Goal: Book appointment/travel/reservation

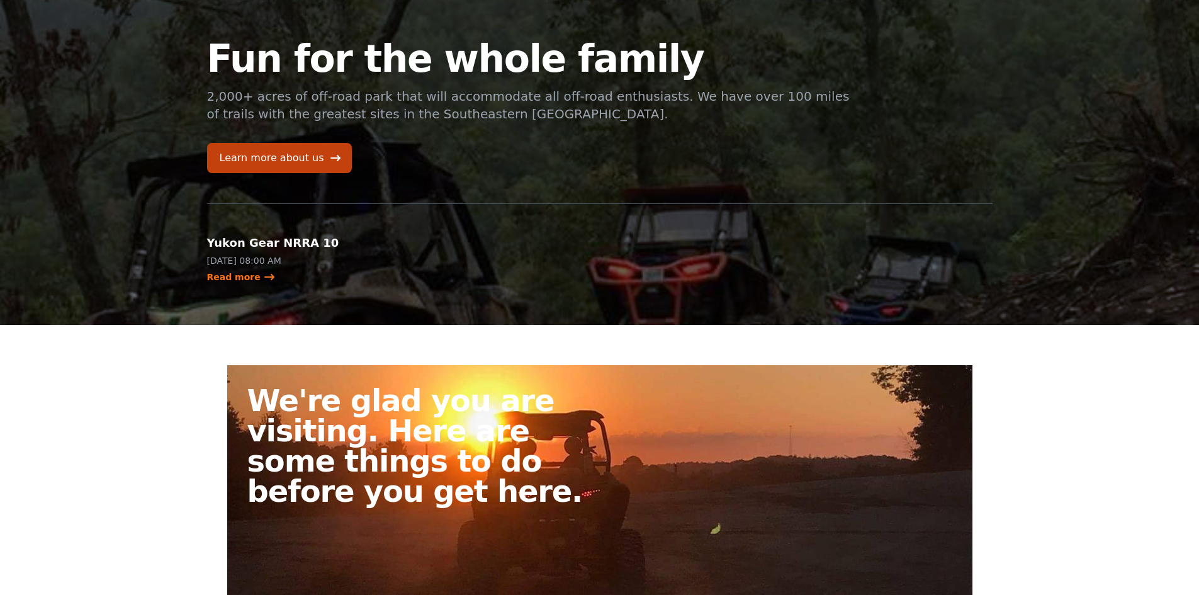
scroll to position [63, 0]
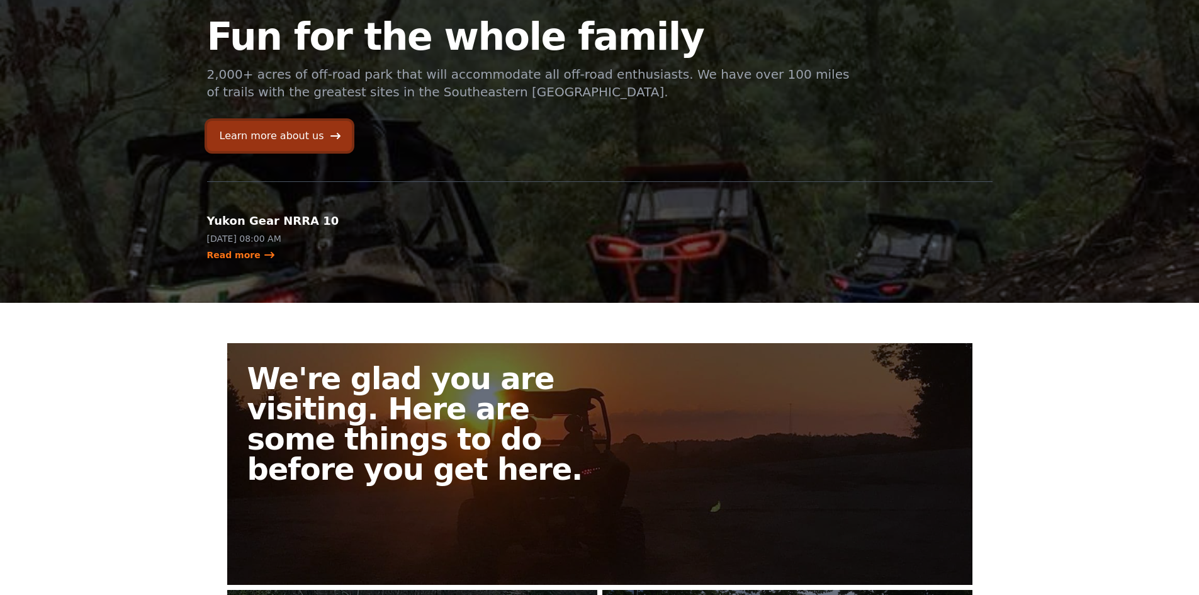
click at [290, 142] on link "Learn more about us" at bounding box center [279, 136] width 145 height 30
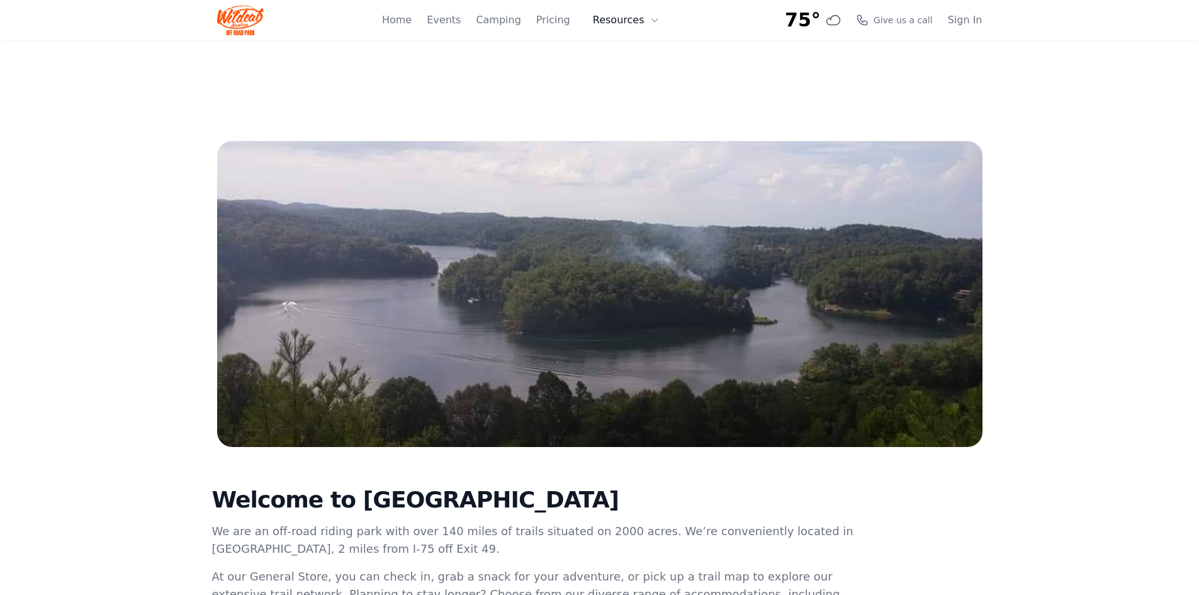
click at [624, 21] on button "Resources" at bounding box center [626, 20] width 82 height 25
click at [521, 19] on link "Camping" at bounding box center [498, 20] width 45 height 15
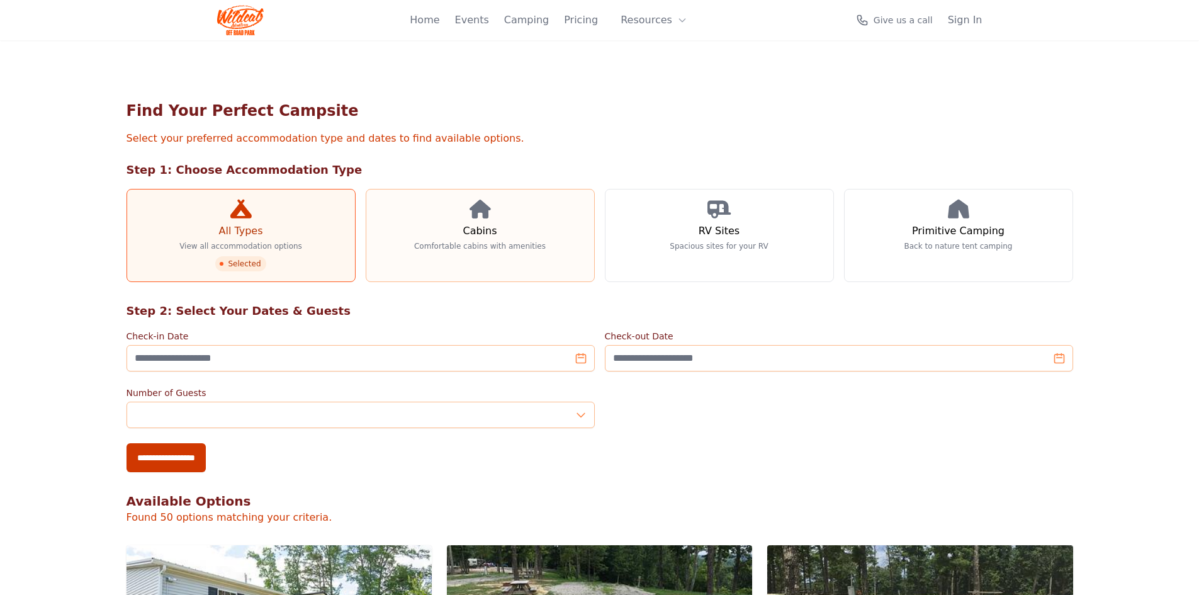
click at [533, 228] on link "Cabins Comfortable cabins with amenities" at bounding box center [480, 235] width 229 height 93
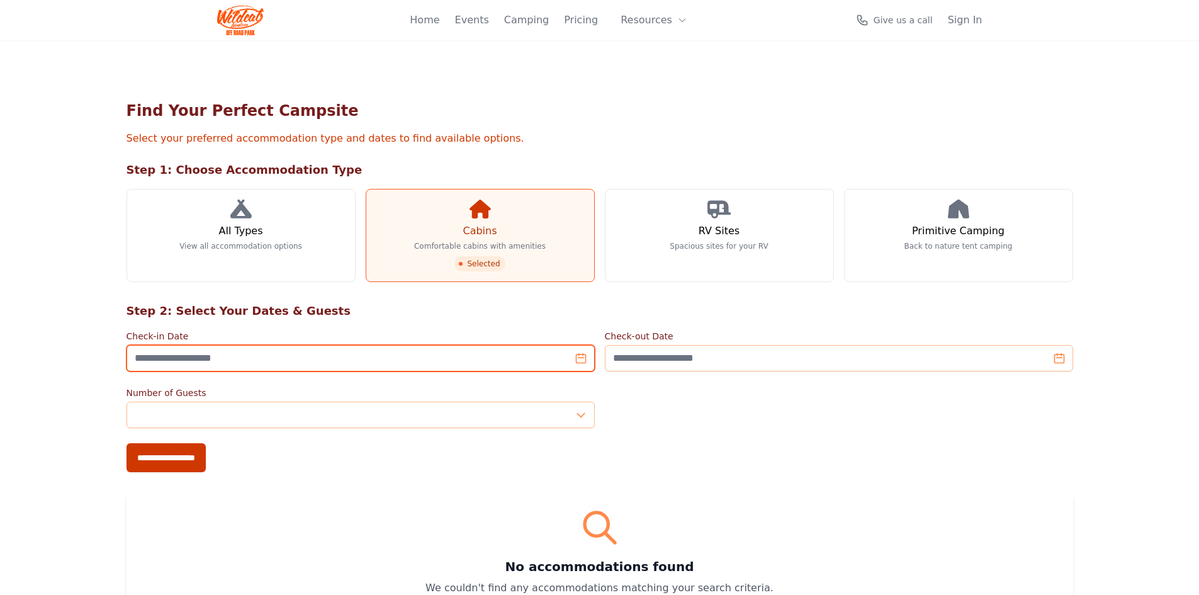
click at [580, 363] on input "Check-in Date" at bounding box center [361, 358] width 468 height 26
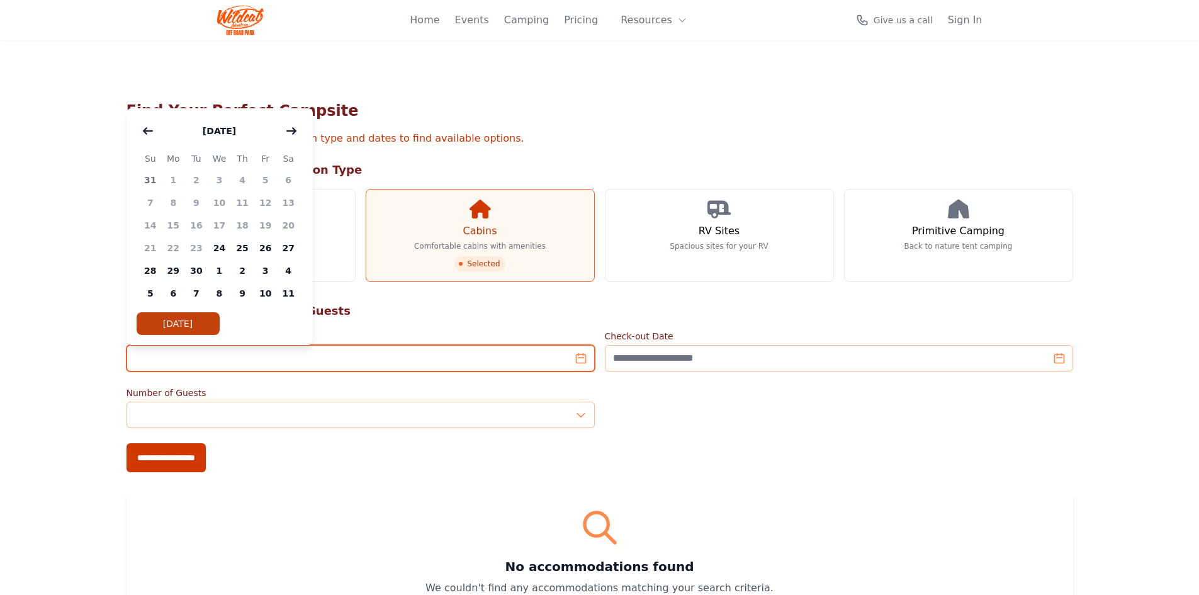
click at [581, 355] on input "Check-in Date" at bounding box center [361, 358] width 468 height 26
click at [554, 362] on input "Check-in Date" at bounding box center [361, 358] width 468 height 26
click at [580, 362] on input "Check-in Date" at bounding box center [361, 358] width 468 height 26
click at [291, 131] on icon "button" at bounding box center [291, 131] width 9 height 6
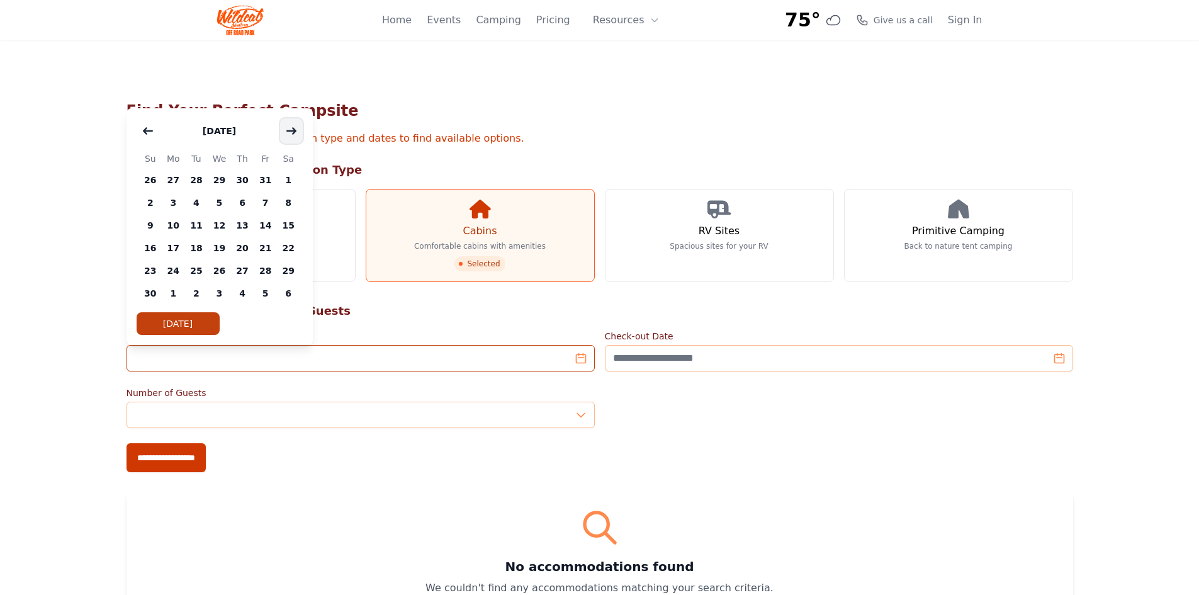
click at [291, 131] on icon "button" at bounding box center [291, 131] width 9 height 6
click at [244, 183] on span "1" at bounding box center [242, 180] width 23 height 23
type input "**********"
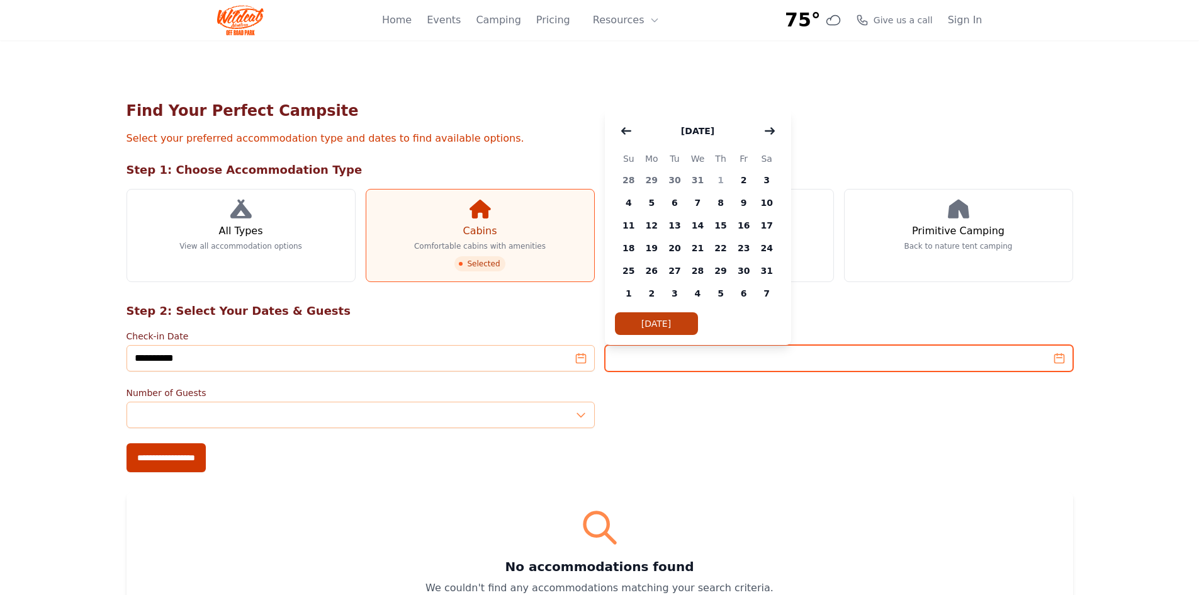
click at [670, 364] on input "Check-out Date" at bounding box center [839, 358] width 468 height 26
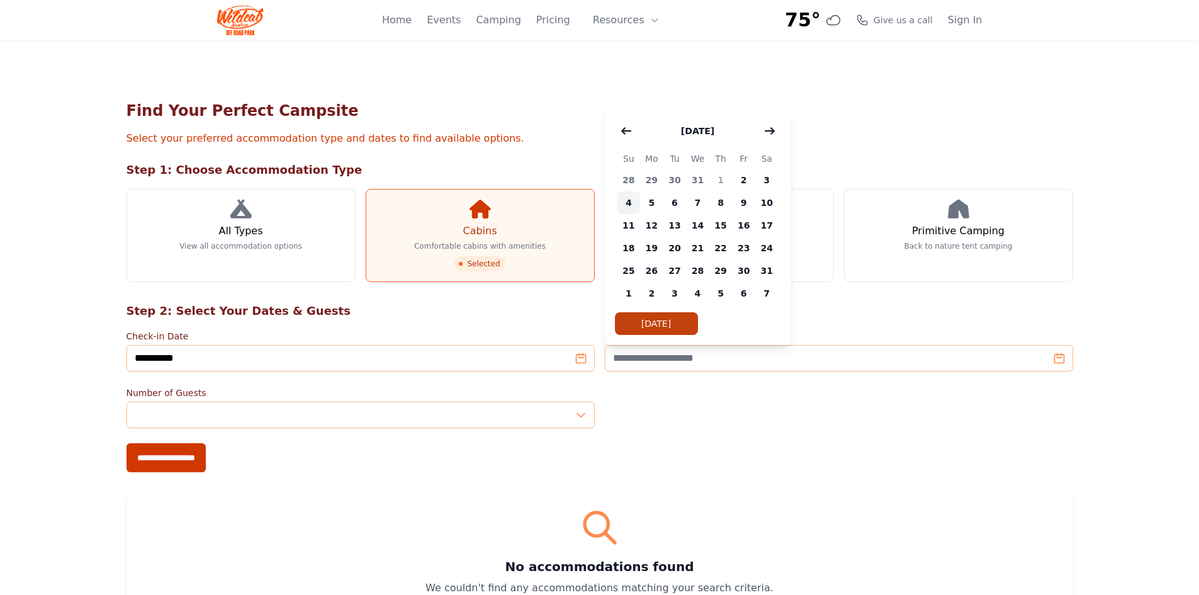
click at [628, 205] on span "4" at bounding box center [628, 202] width 23 height 23
type input "**********"
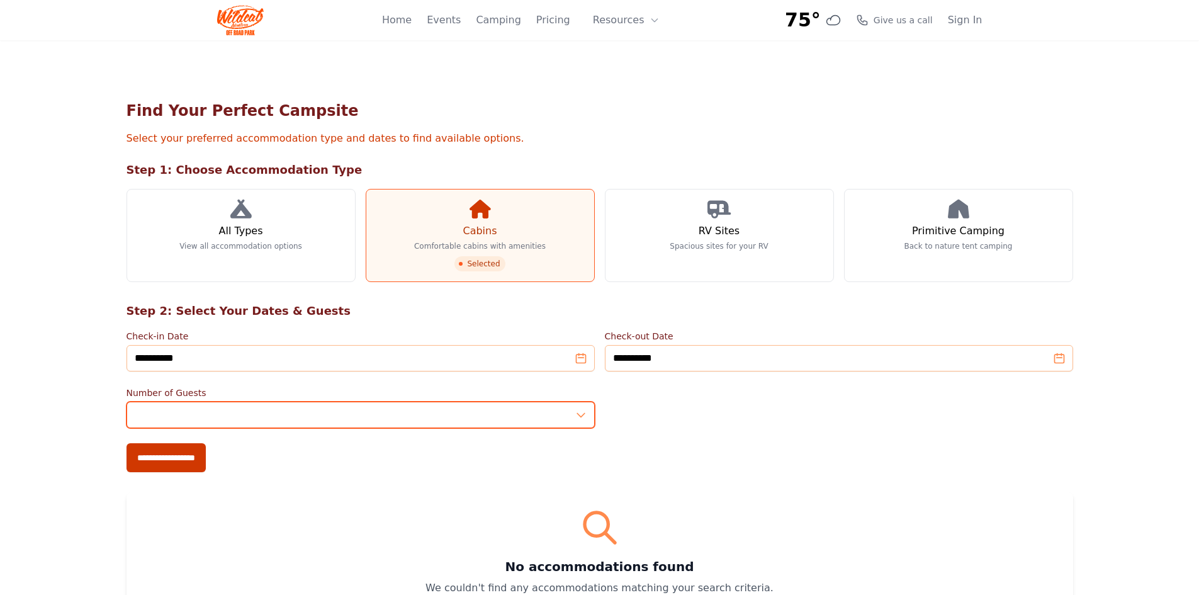
type input "*"
click at [580, 408] on input "*" at bounding box center [361, 415] width 468 height 26
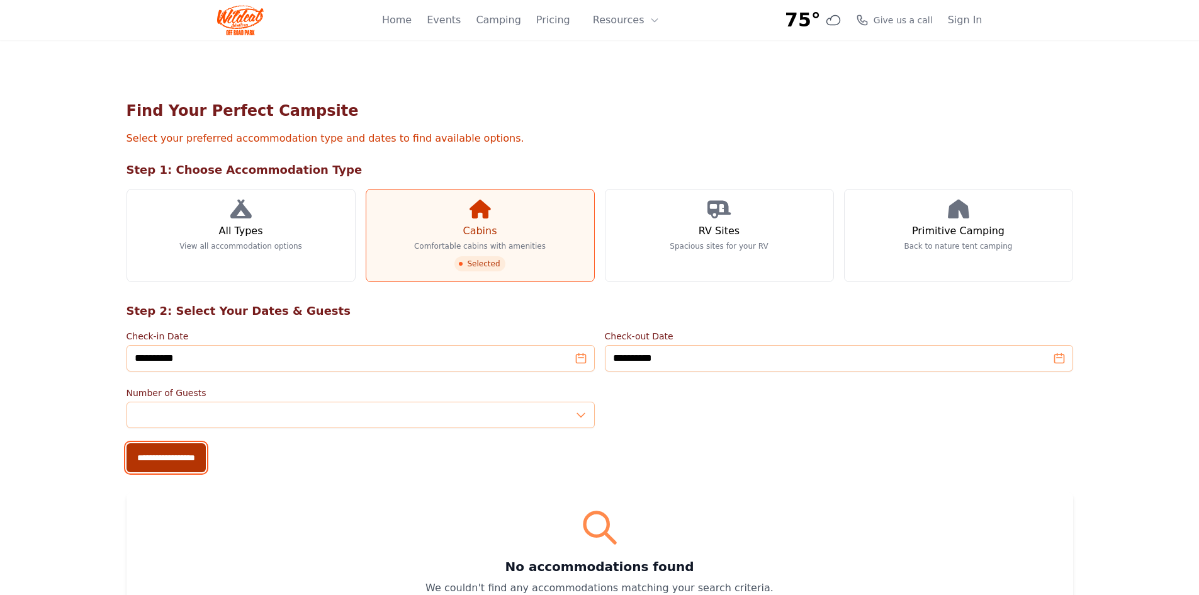
click at [205, 461] on input "**********" at bounding box center [166, 457] width 79 height 29
type input "**********"
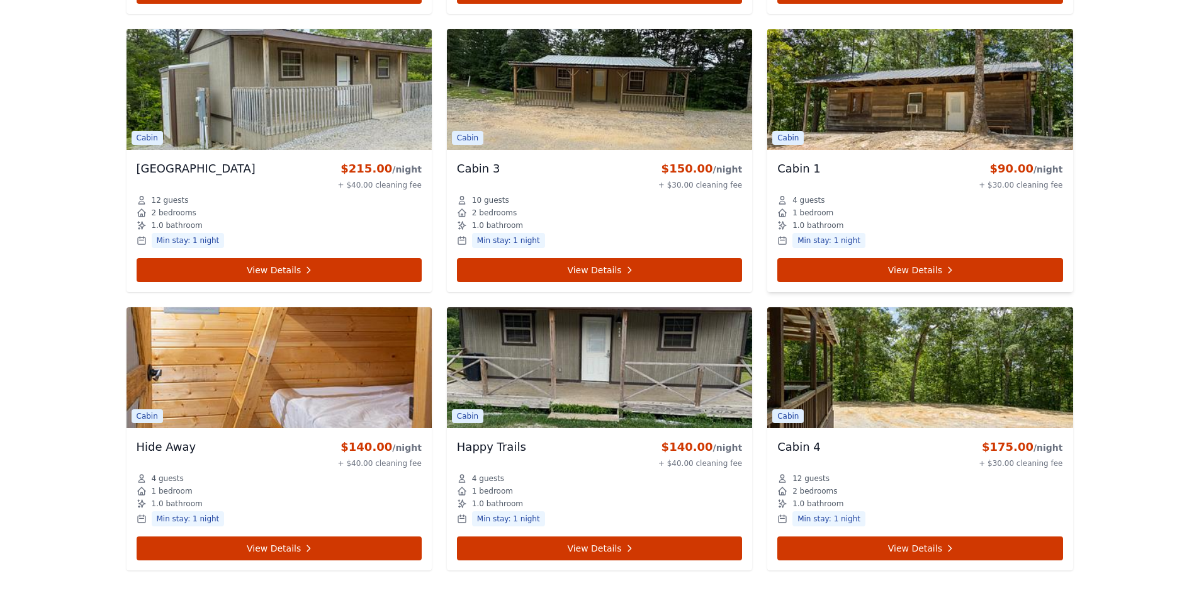
scroll to position [1133, 0]
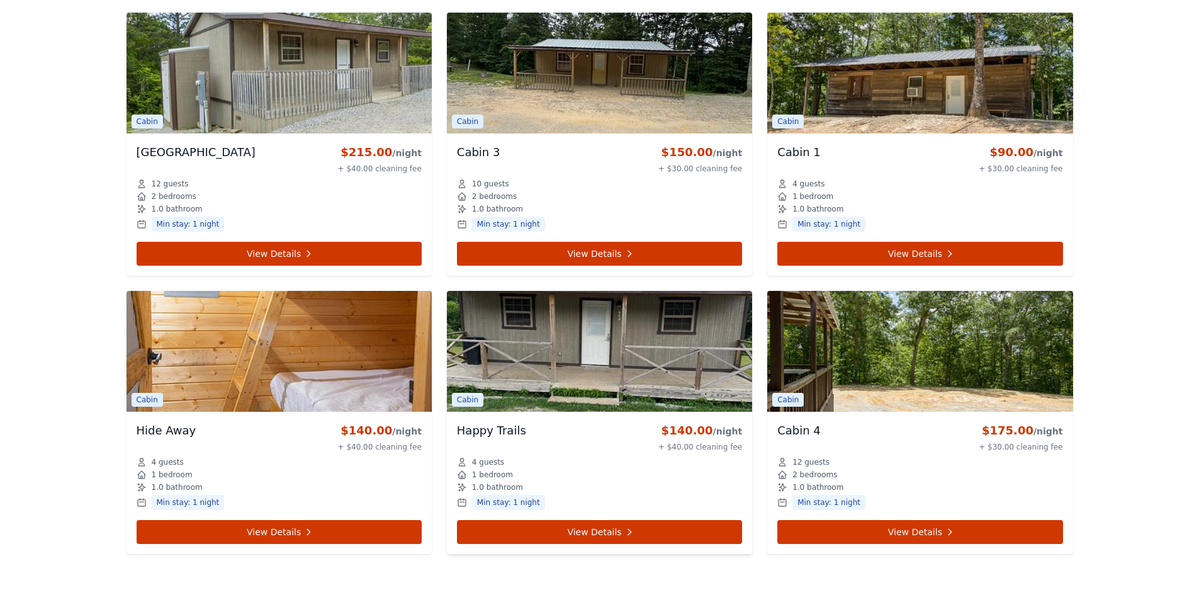
click at [663, 353] on img at bounding box center [599, 351] width 305 height 121
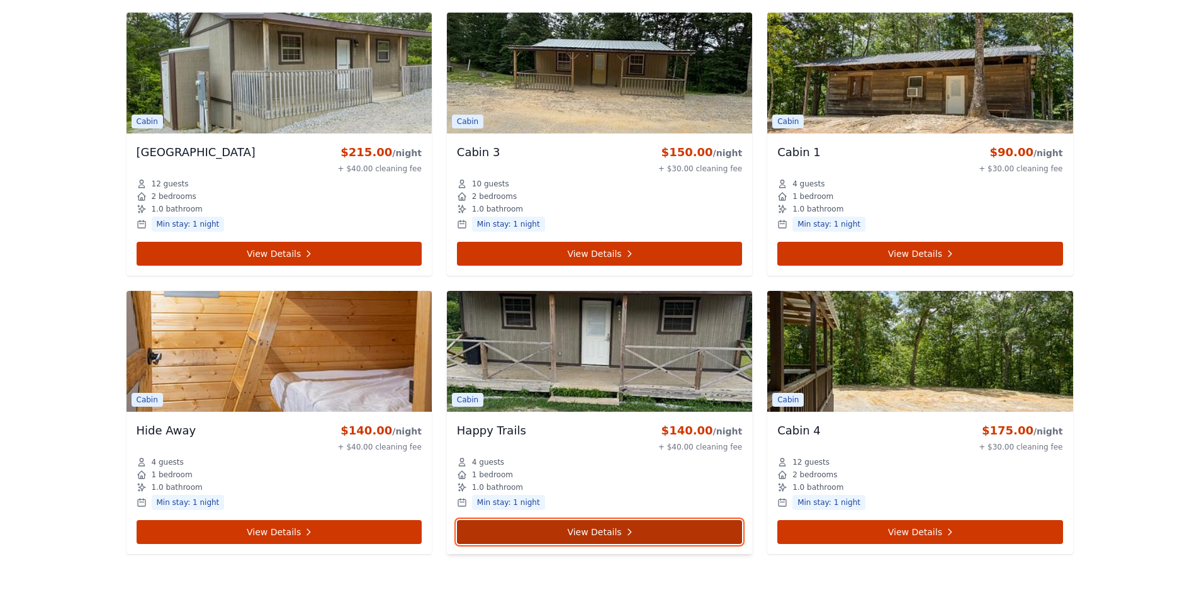
click at [637, 526] on link "View Details" at bounding box center [599, 532] width 285 height 24
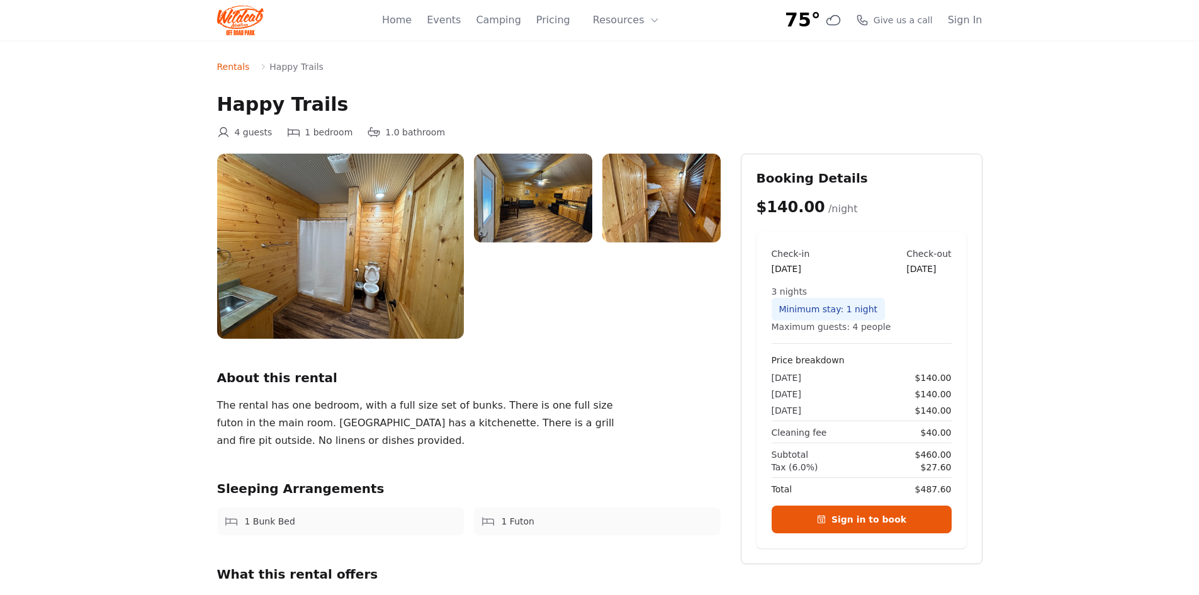
click at [551, 211] on img at bounding box center [533, 198] width 118 height 89
click at [553, 219] on img at bounding box center [533, 198] width 118 height 89
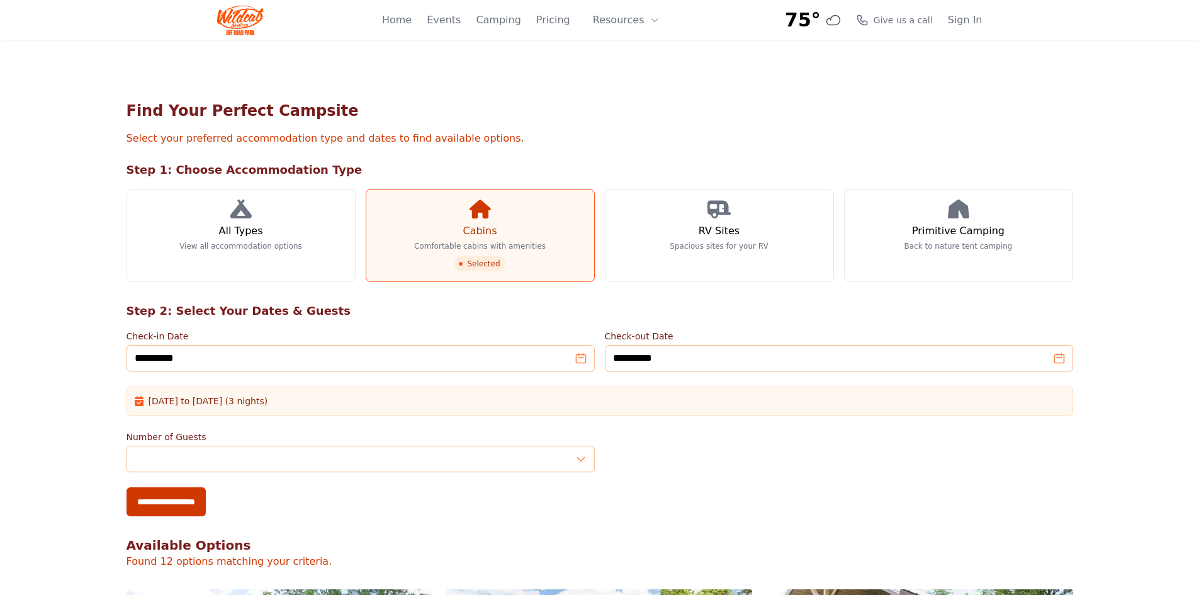
scroll to position [1133, 0]
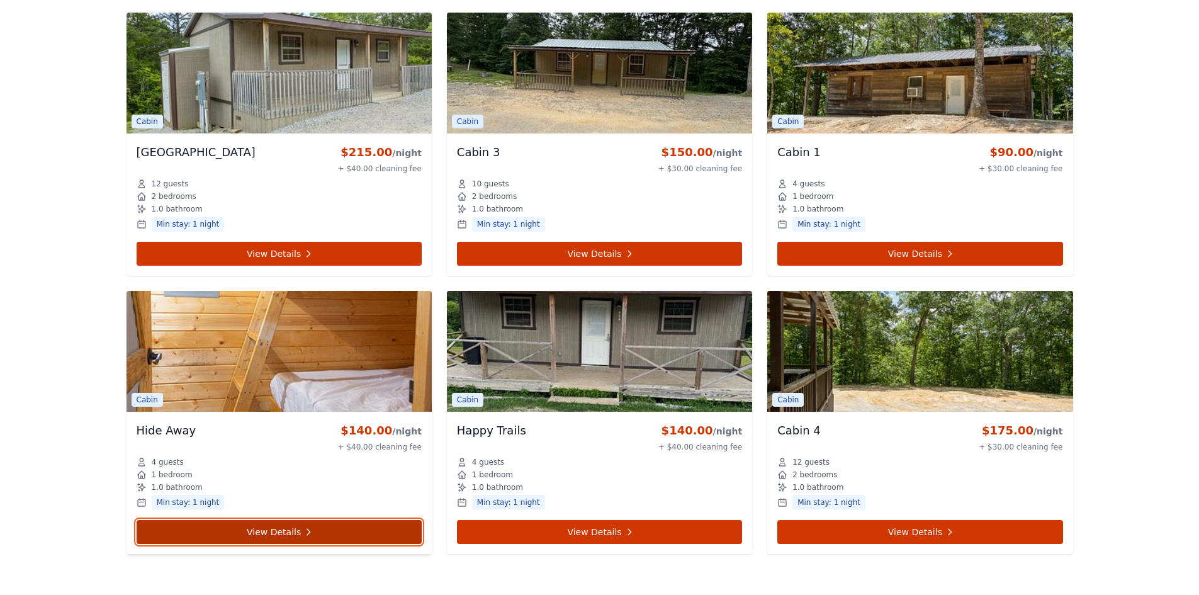
click at [321, 527] on link "View Details" at bounding box center [279, 532] width 285 height 24
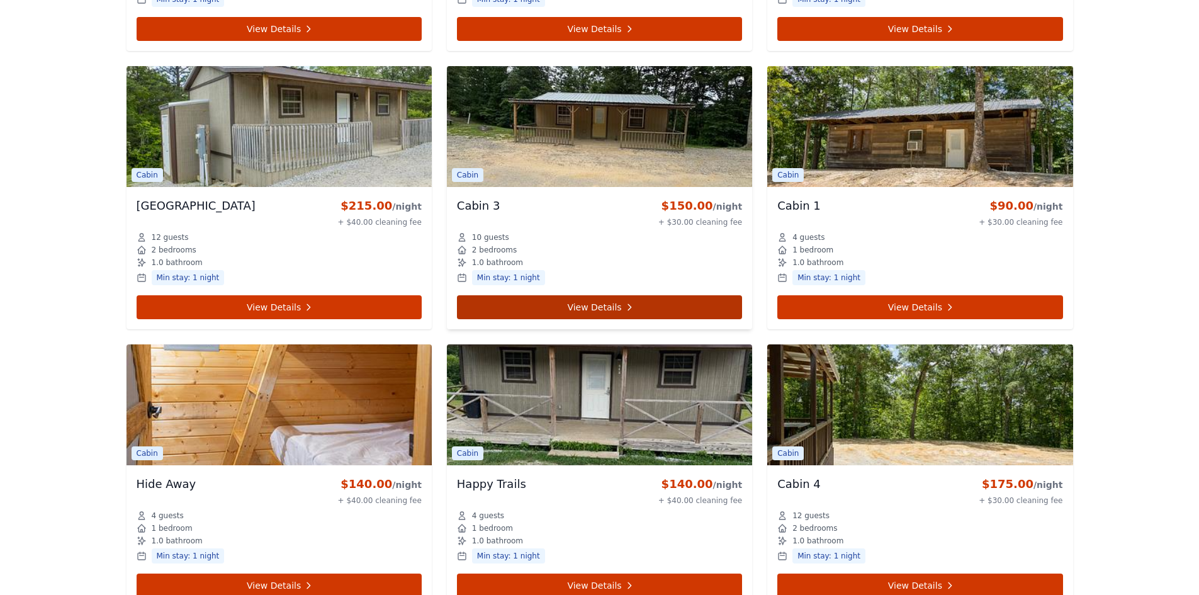
scroll to position [1057, 0]
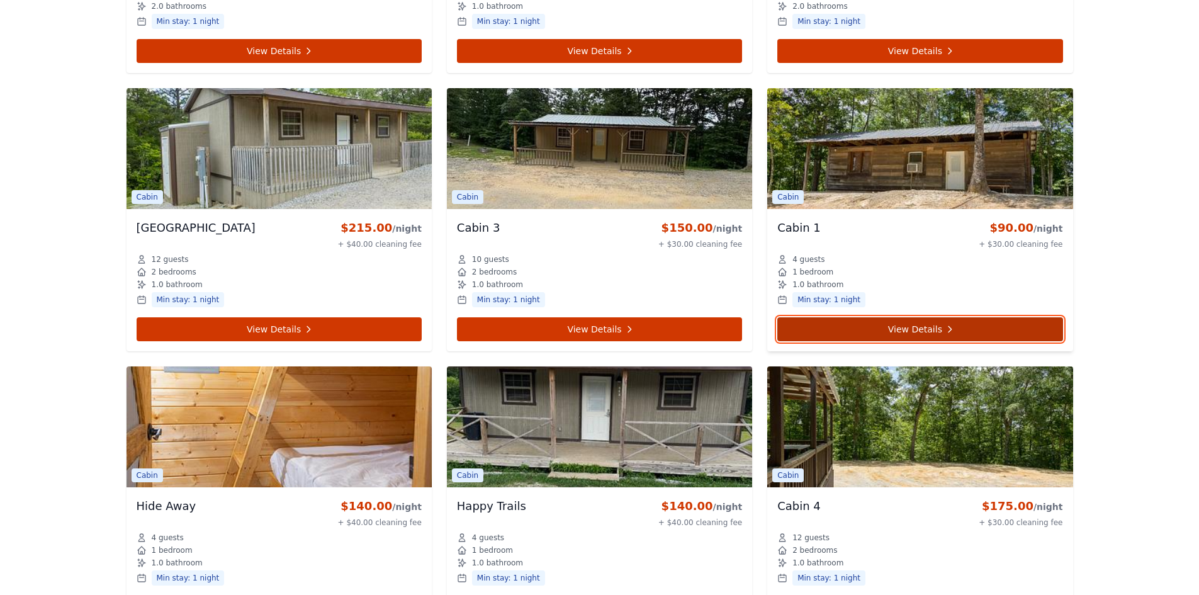
click at [954, 331] on link "View Details" at bounding box center [919, 329] width 285 height 24
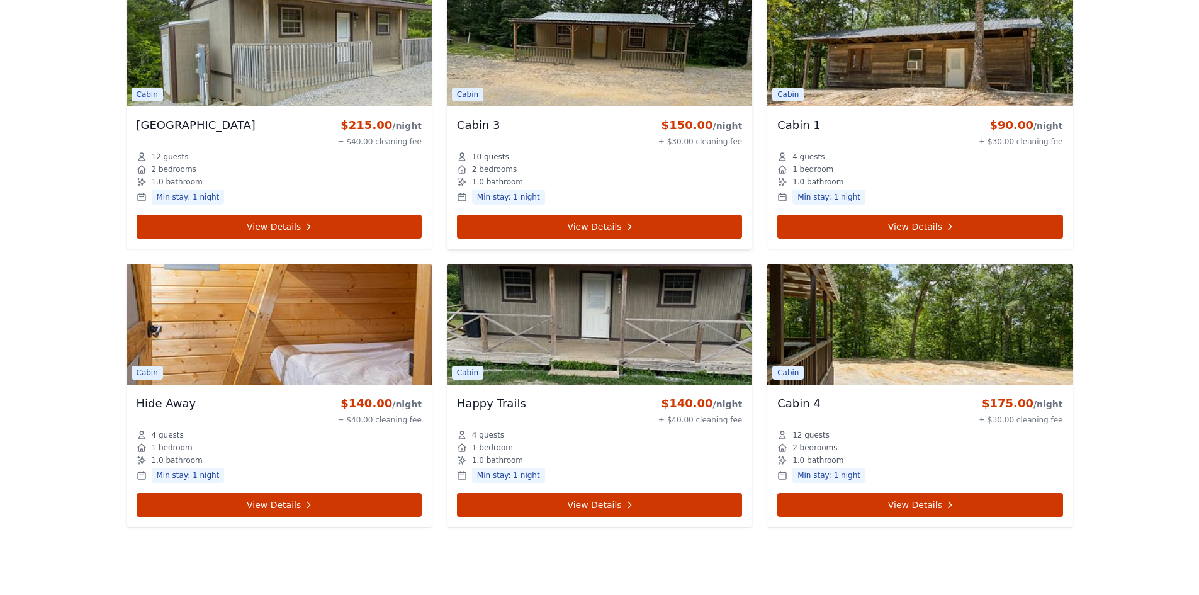
scroll to position [1183, 0]
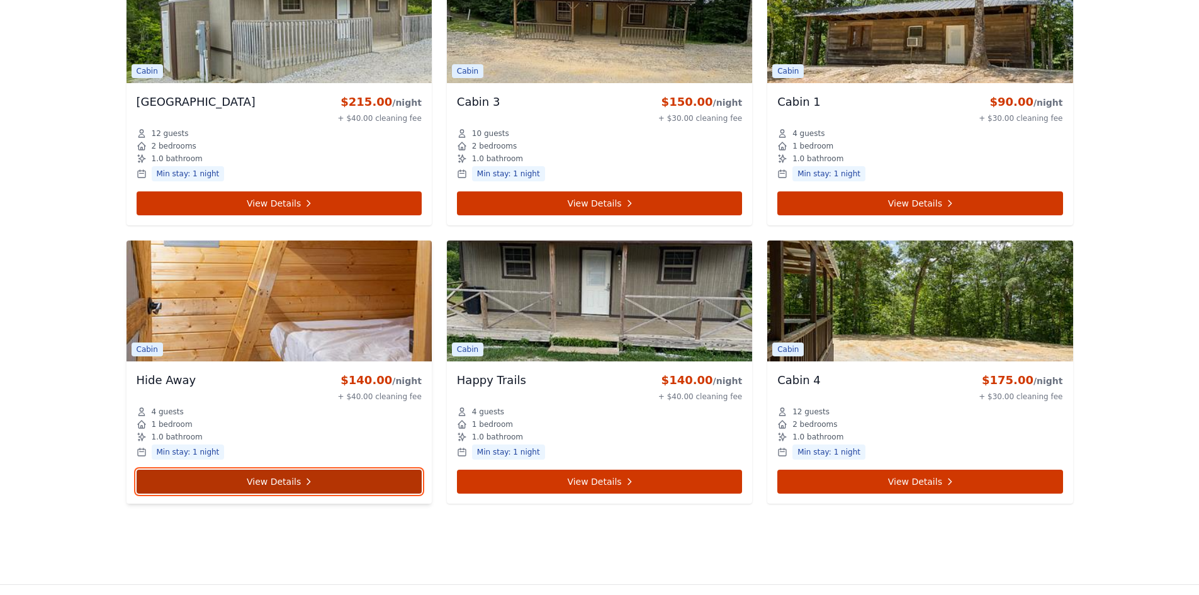
click at [332, 482] on link "View Details" at bounding box center [279, 482] width 285 height 24
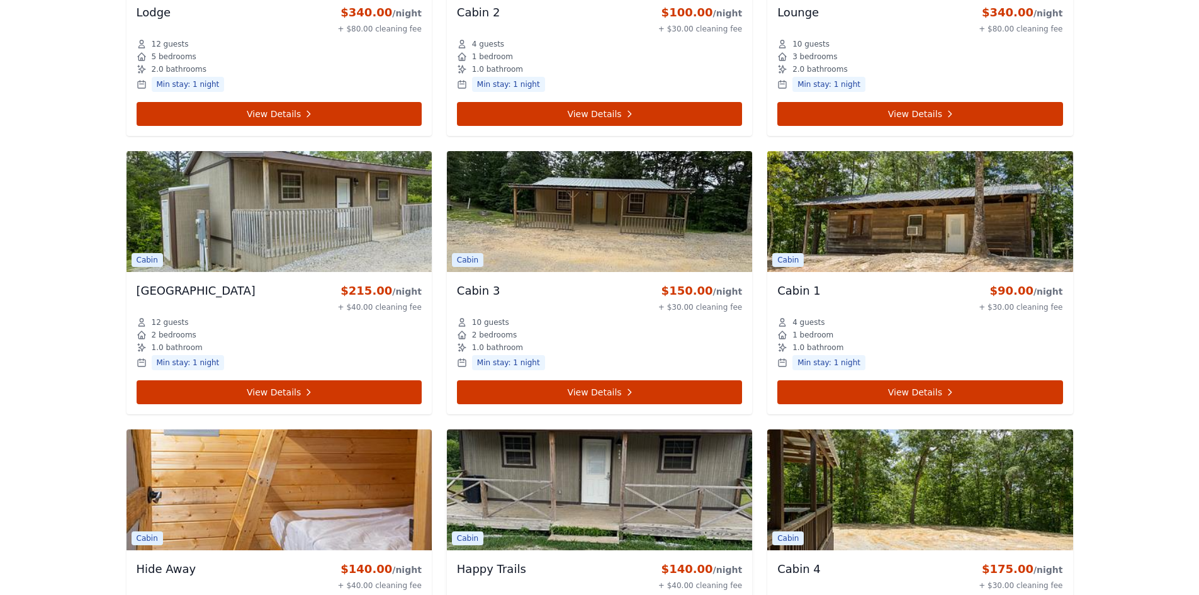
scroll to position [806, 0]
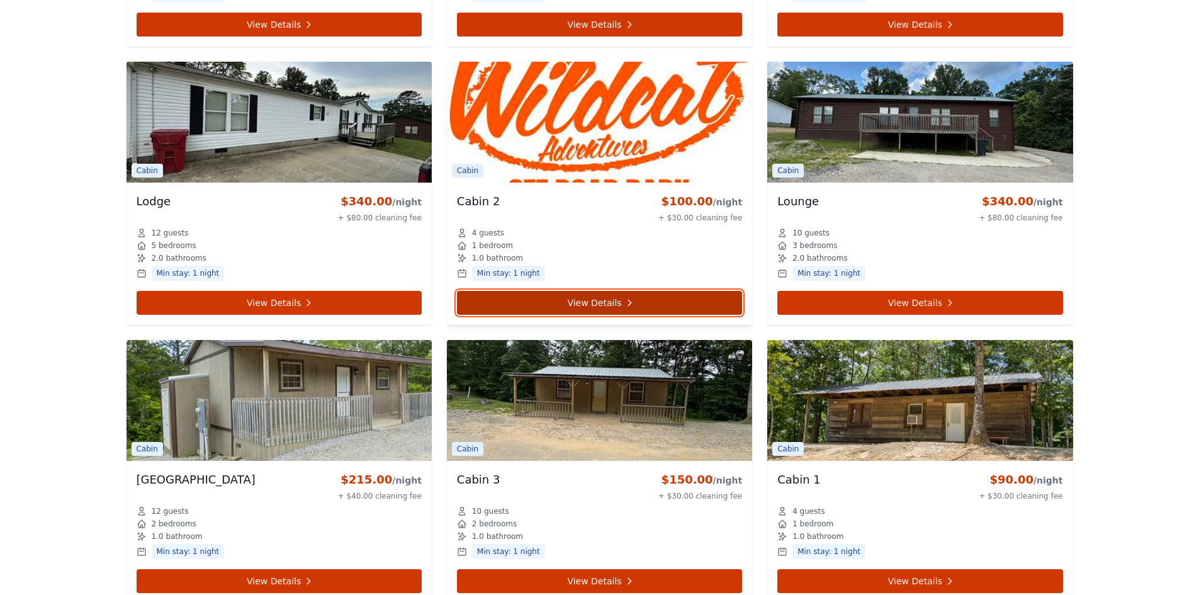
click at [648, 298] on link "View Details" at bounding box center [599, 303] width 285 height 24
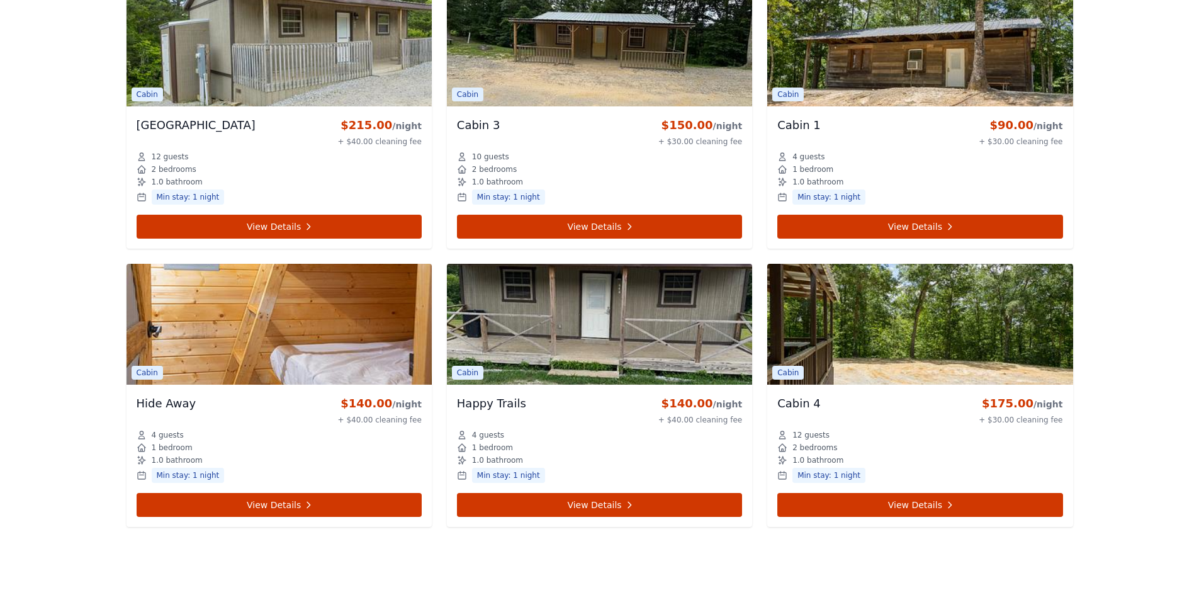
scroll to position [1183, 0]
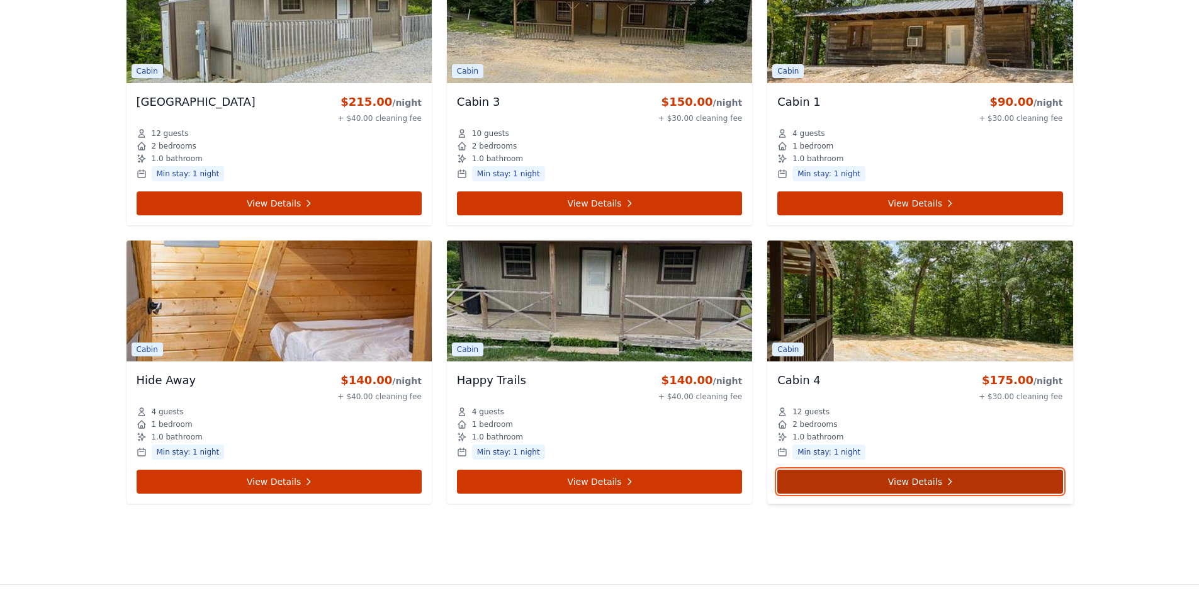
click at [947, 478] on icon at bounding box center [950, 481] width 10 height 10
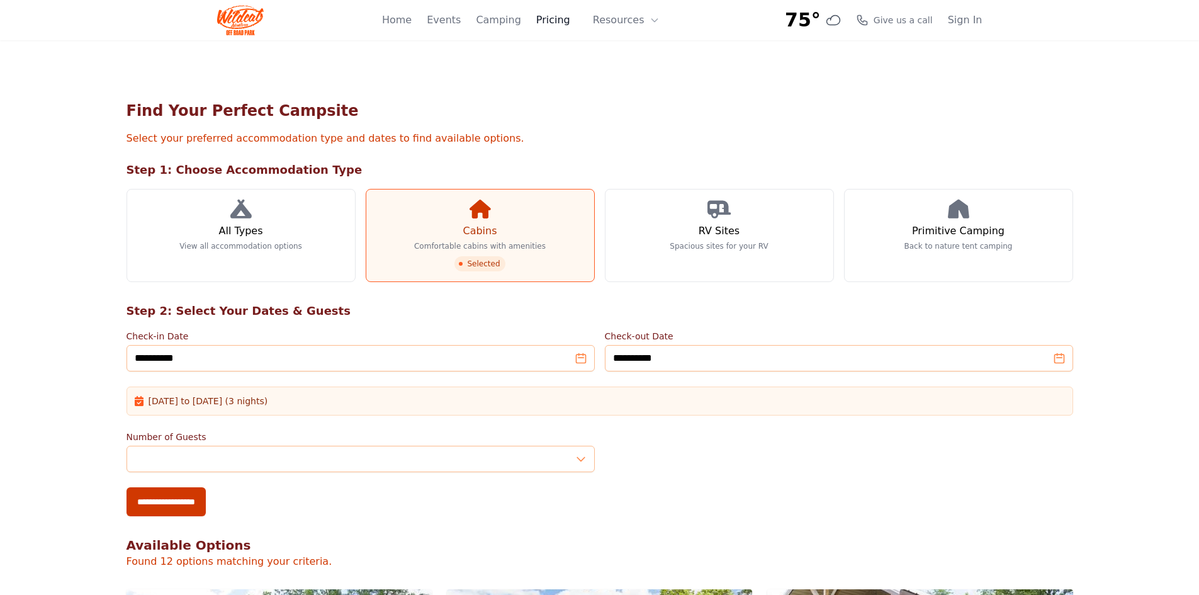
click at [564, 24] on link "Pricing" at bounding box center [553, 20] width 34 height 15
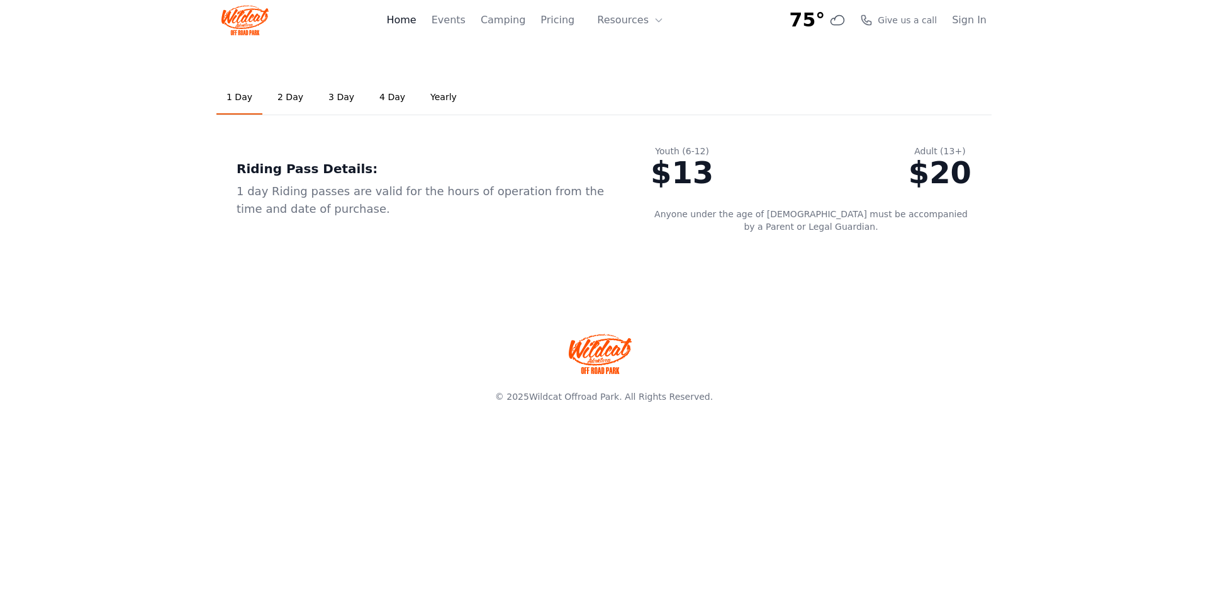
click at [416, 23] on link "Home" at bounding box center [401, 20] width 30 height 15
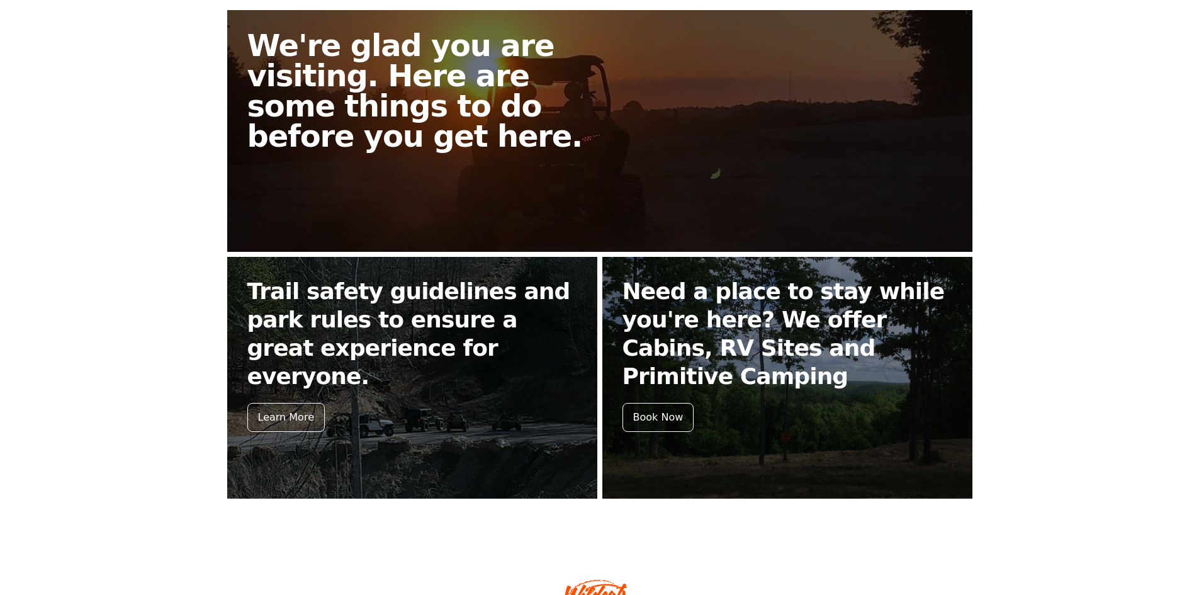
scroll to position [476, 0]
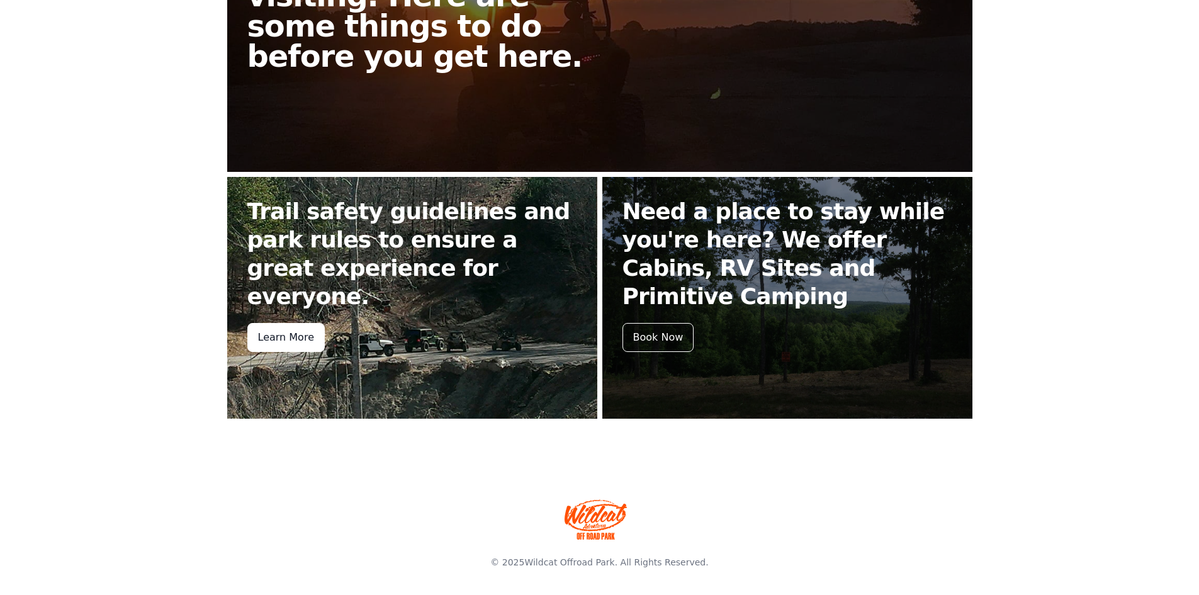
drag, startPoint x: 282, startPoint y: 312, endPoint x: 332, endPoint y: 301, distance: 51.5
click at [281, 323] on div "Learn More" at bounding box center [285, 337] width 77 height 29
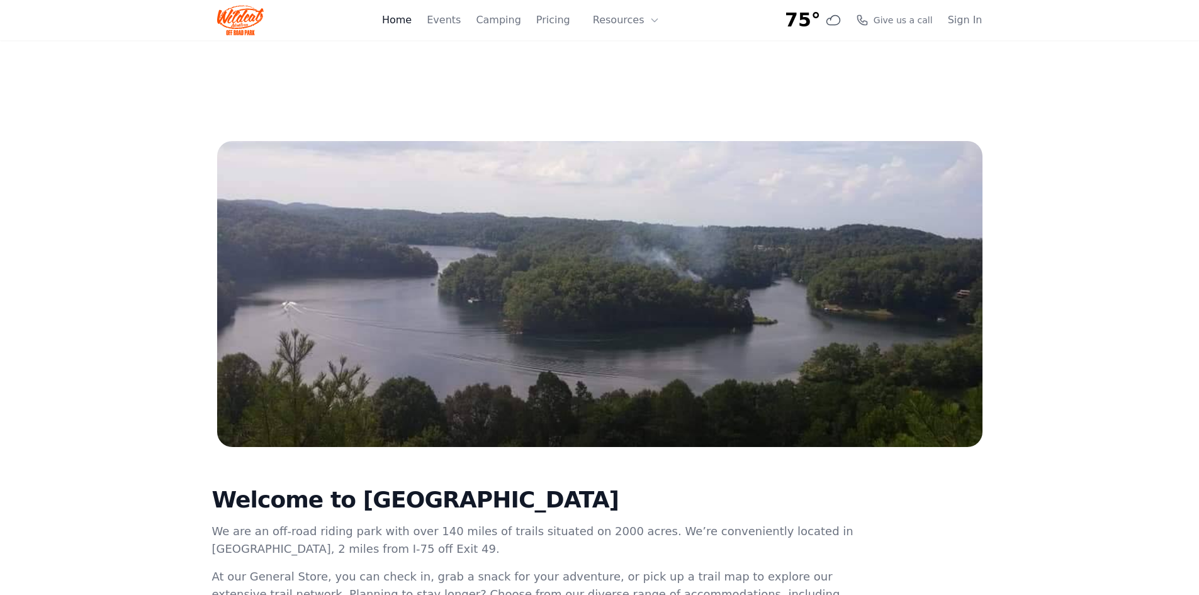
click at [408, 20] on link "Home" at bounding box center [397, 20] width 30 height 15
